Goal: Check status: Check status

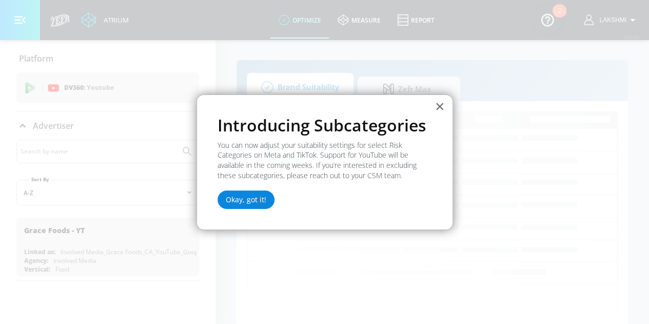
click at [255, 204] on button "Okay, got it!" at bounding box center [246, 199] width 57 height 18
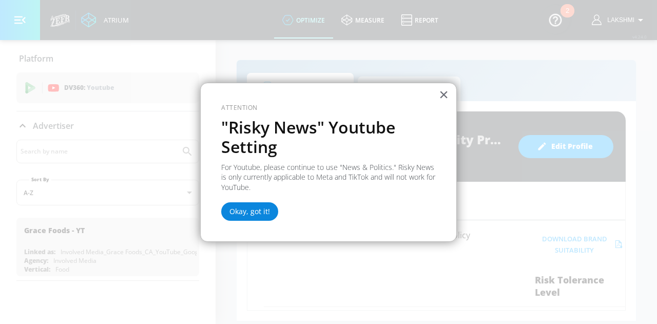
click at [254, 214] on button "Okay, got it!" at bounding box center [249, 211] width 57 height 18
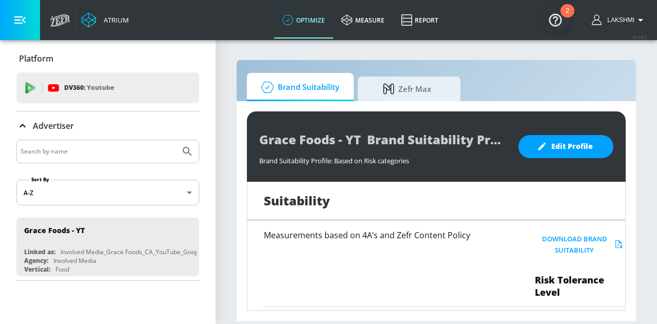
click at [556, 20] on img "Open Resource Center, 2 new notifications" at bounding box center [555, 19] width 29 height 29
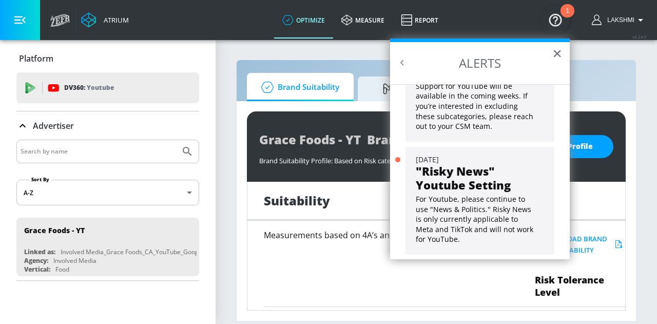
scroll to position [91, 0]
click at [607, 56] on section "Brand Suitability Zefr [PERSON_NAME] Foods - YT Brand Suitability Profile Brand…" at bounding box center [436, 181] width 441 height 285
click at [337, 54] on section "Brand Suitability Zefr [PERSON_NAME] Foods - YT Brand Suitability Profile Brand…" at bounding box center [436, 181] width 441 height 285
click at [555, 51] on button "×" at bounding box center [557, 53] width 10 height 16
